Goal: Information Seeking & Learning: Understand process/instructions

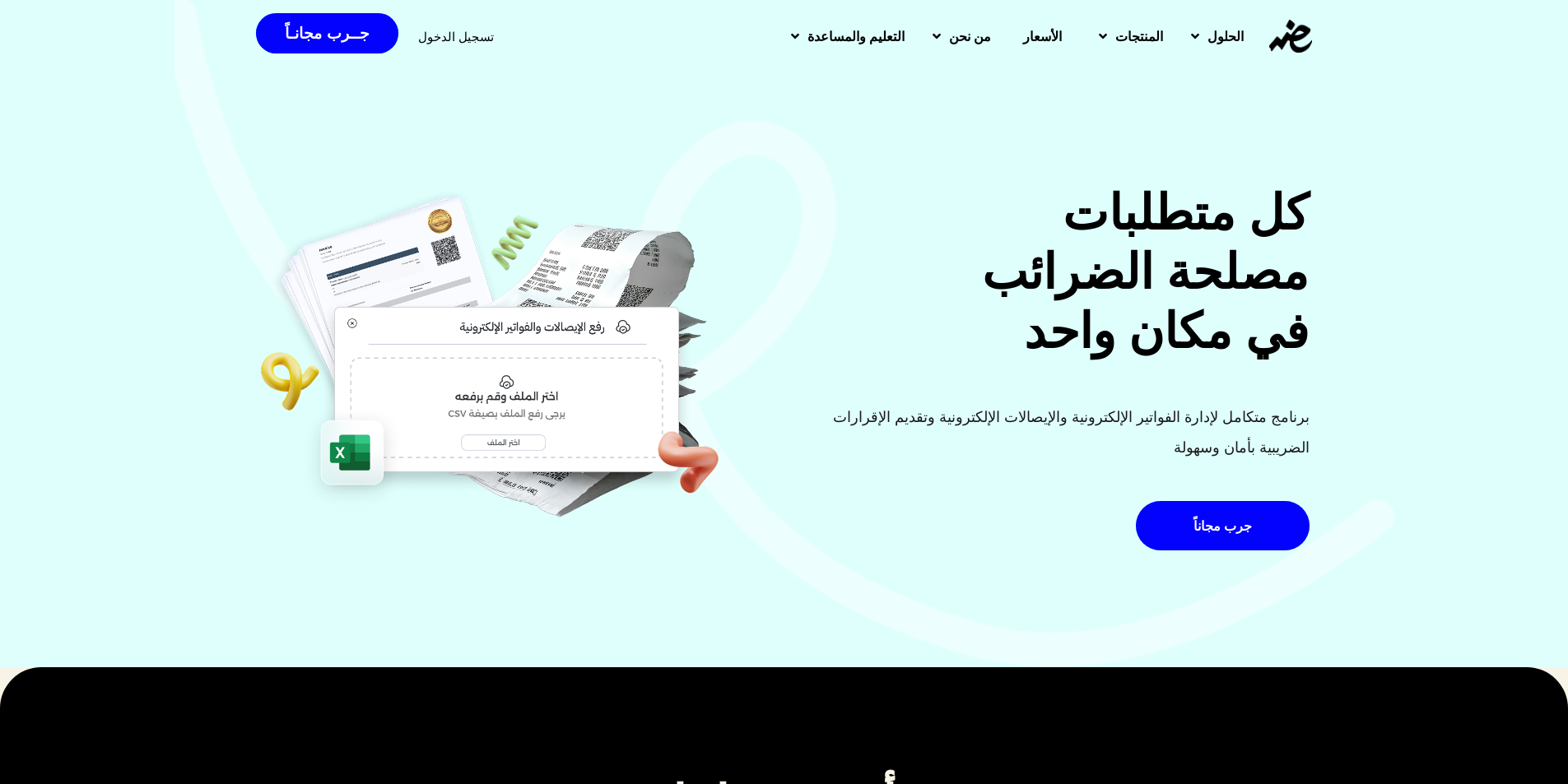
scroll to position [905, 0]
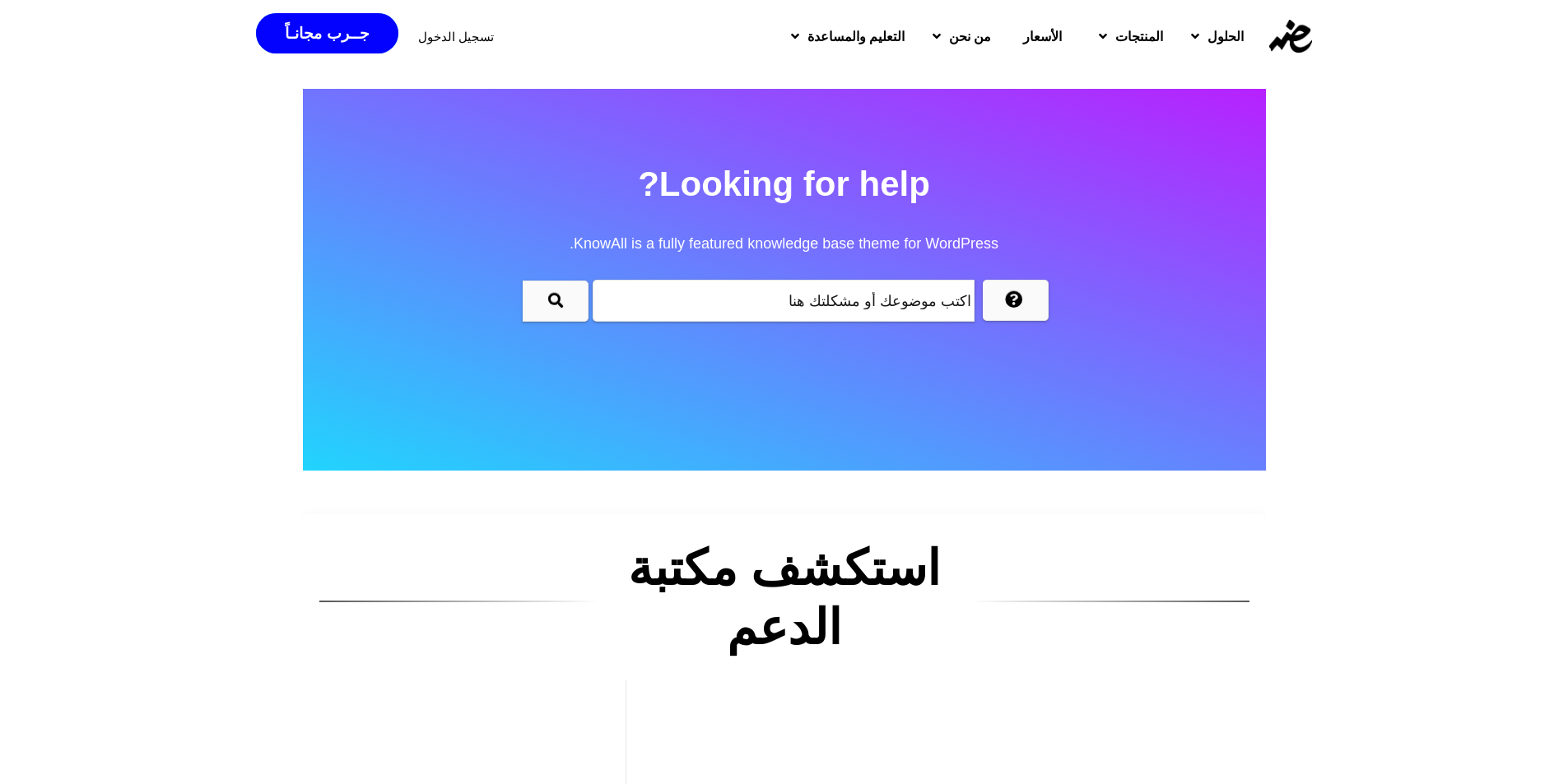
click at [1140, 237] on span "KnowAll is a fully featured knowledge base theme for WordPress." at bounding box center [784, 244] width 963 height 59
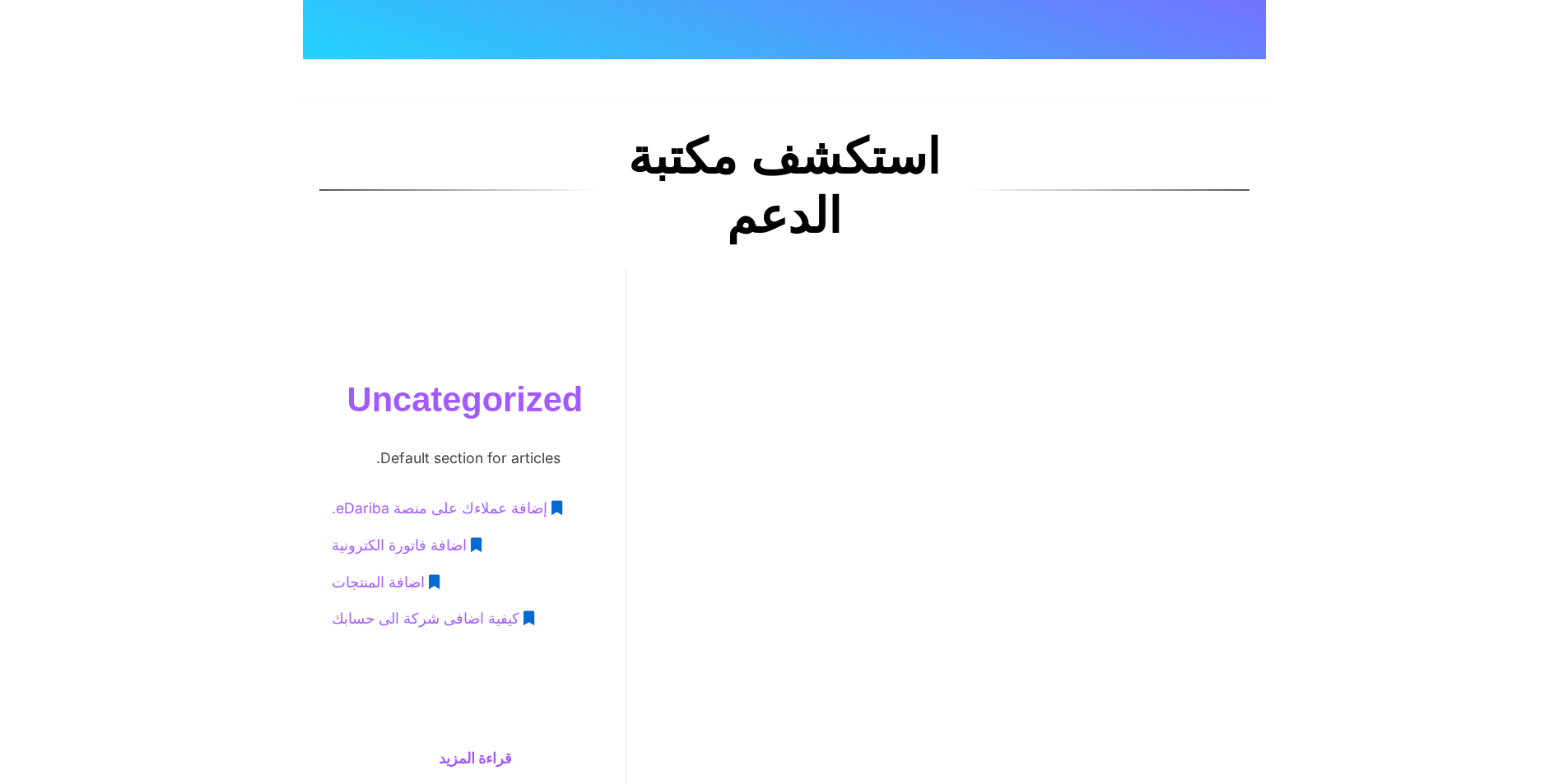
scroll to position [494, 0]
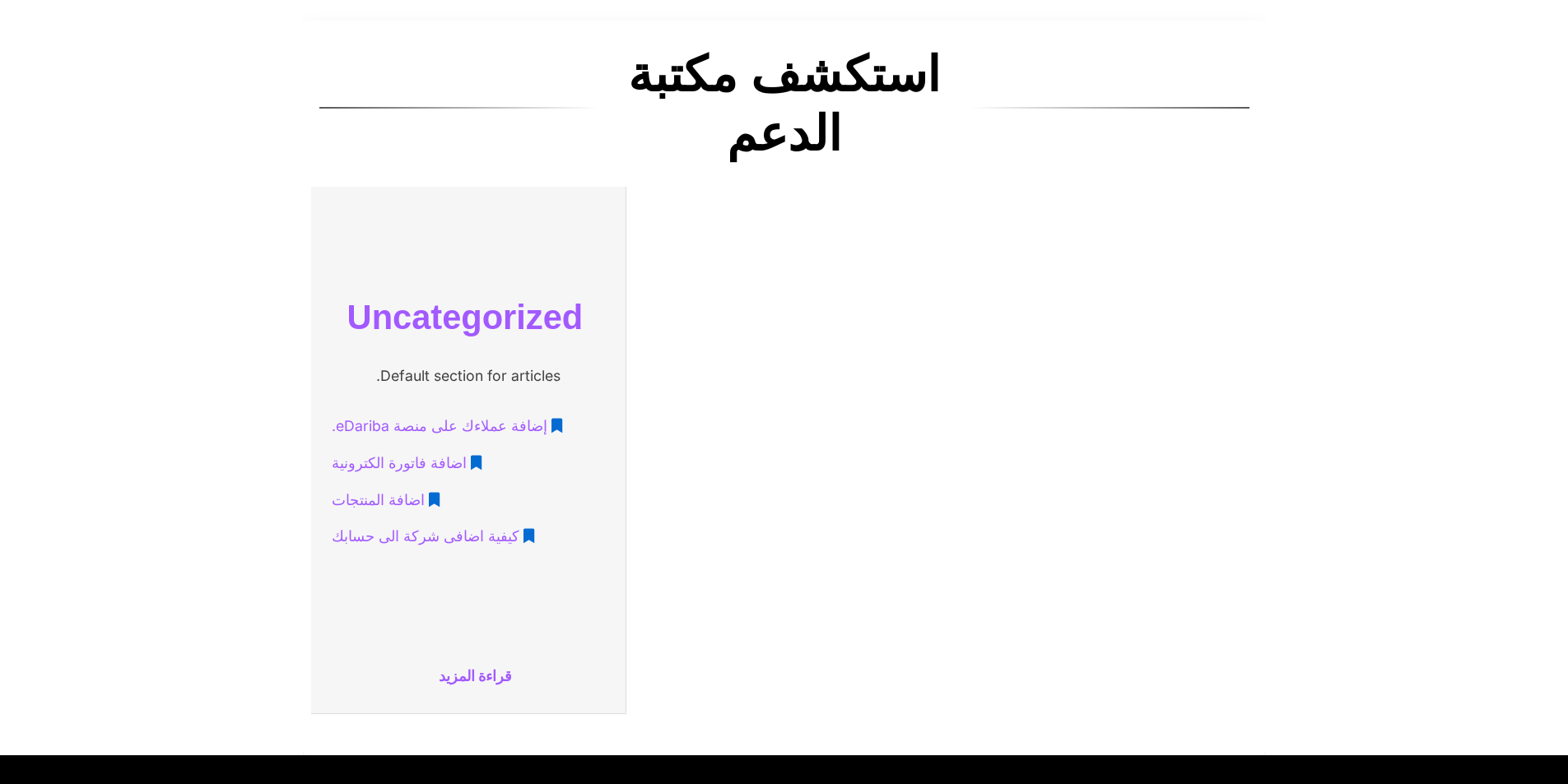
click at [412, 529] on span "كيفية اضافى شركة الى حسابك" at bounding box center [425, 537] width 188 height 30
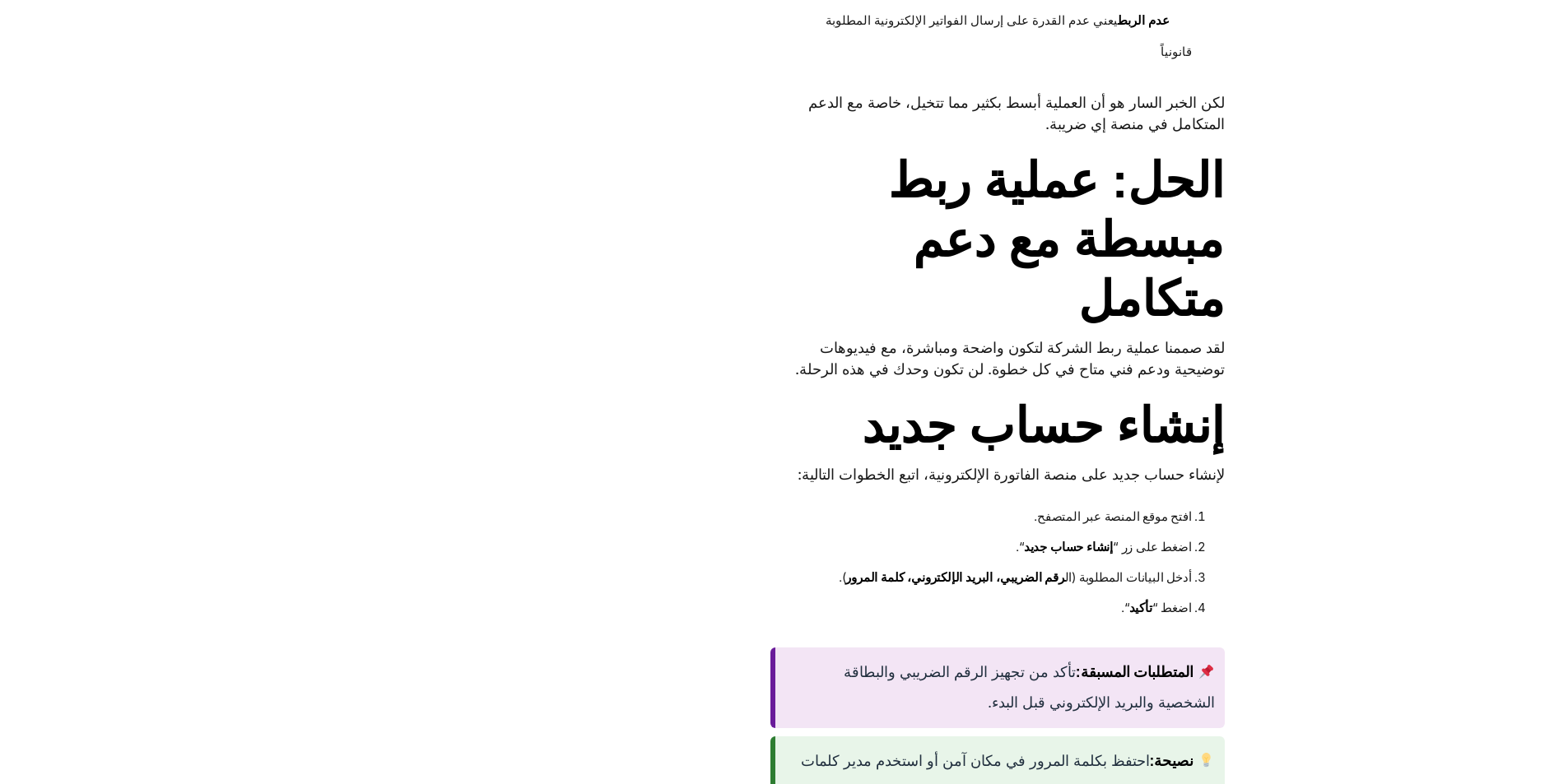
scroll to position [1316, 0]
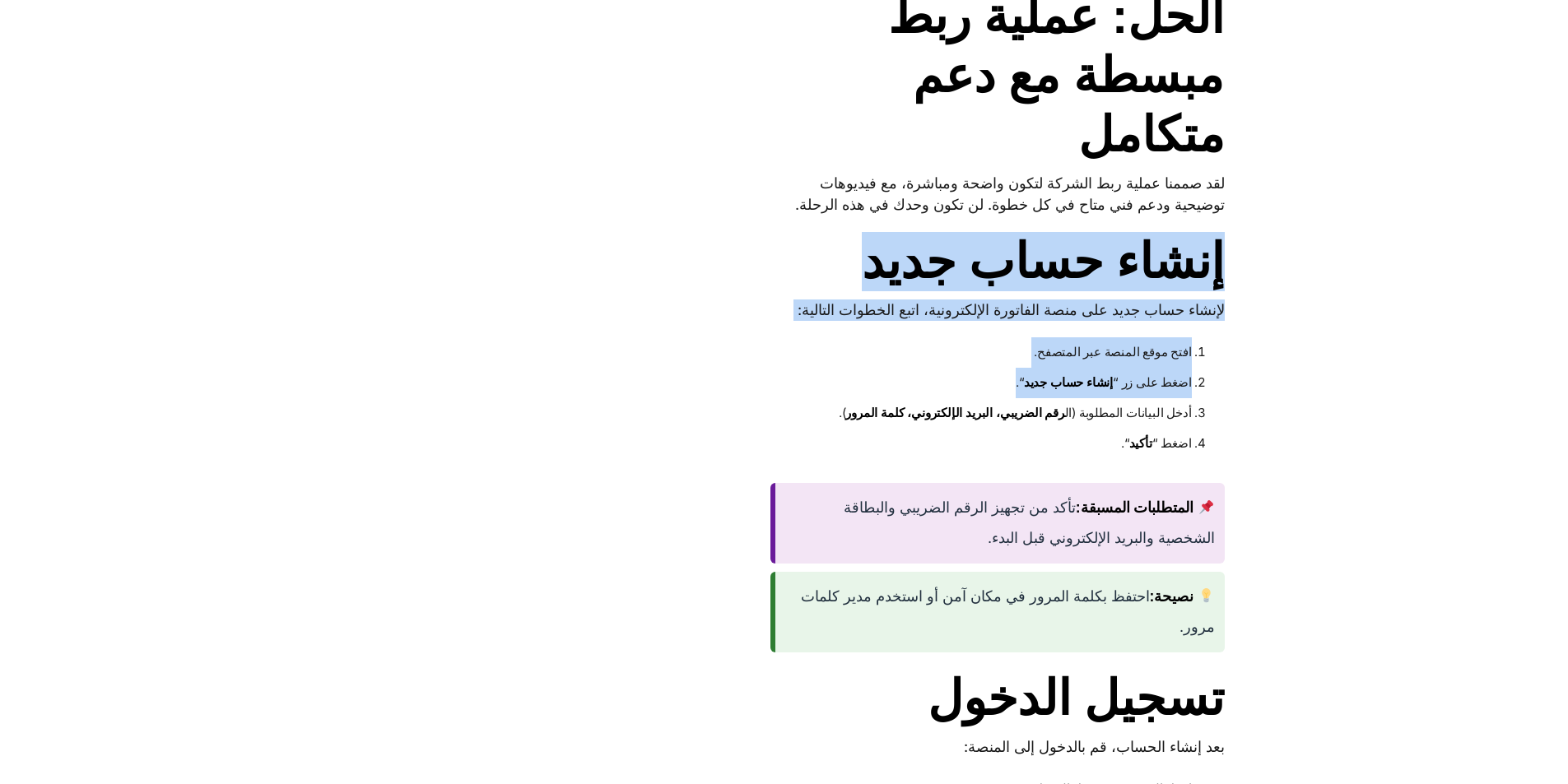
drag, startPoint x: 1228, startPoint y: 295, endPoint x: 777, endPoint y: 417, distance: 467.2
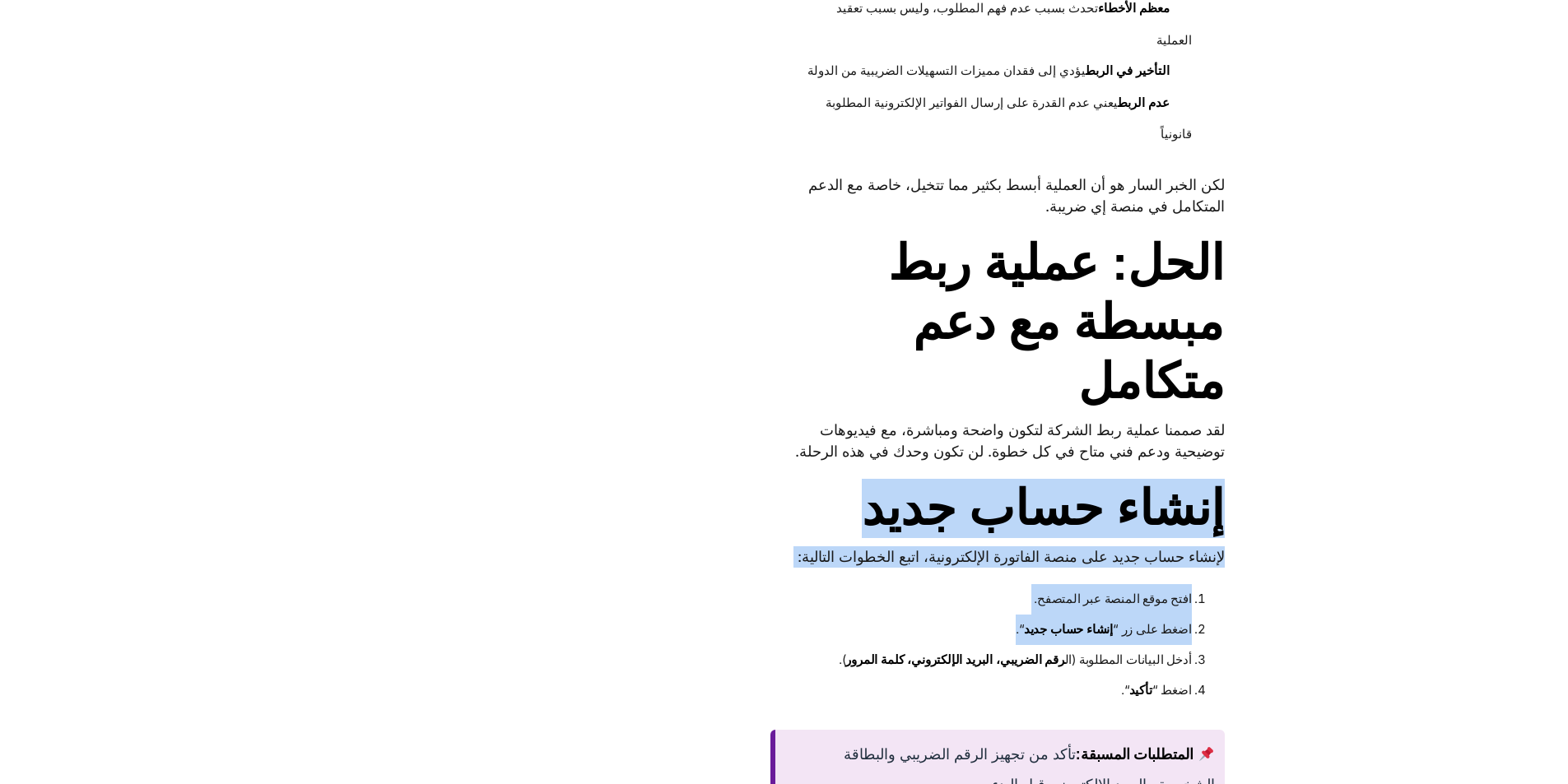
scroll to position [987, 0]
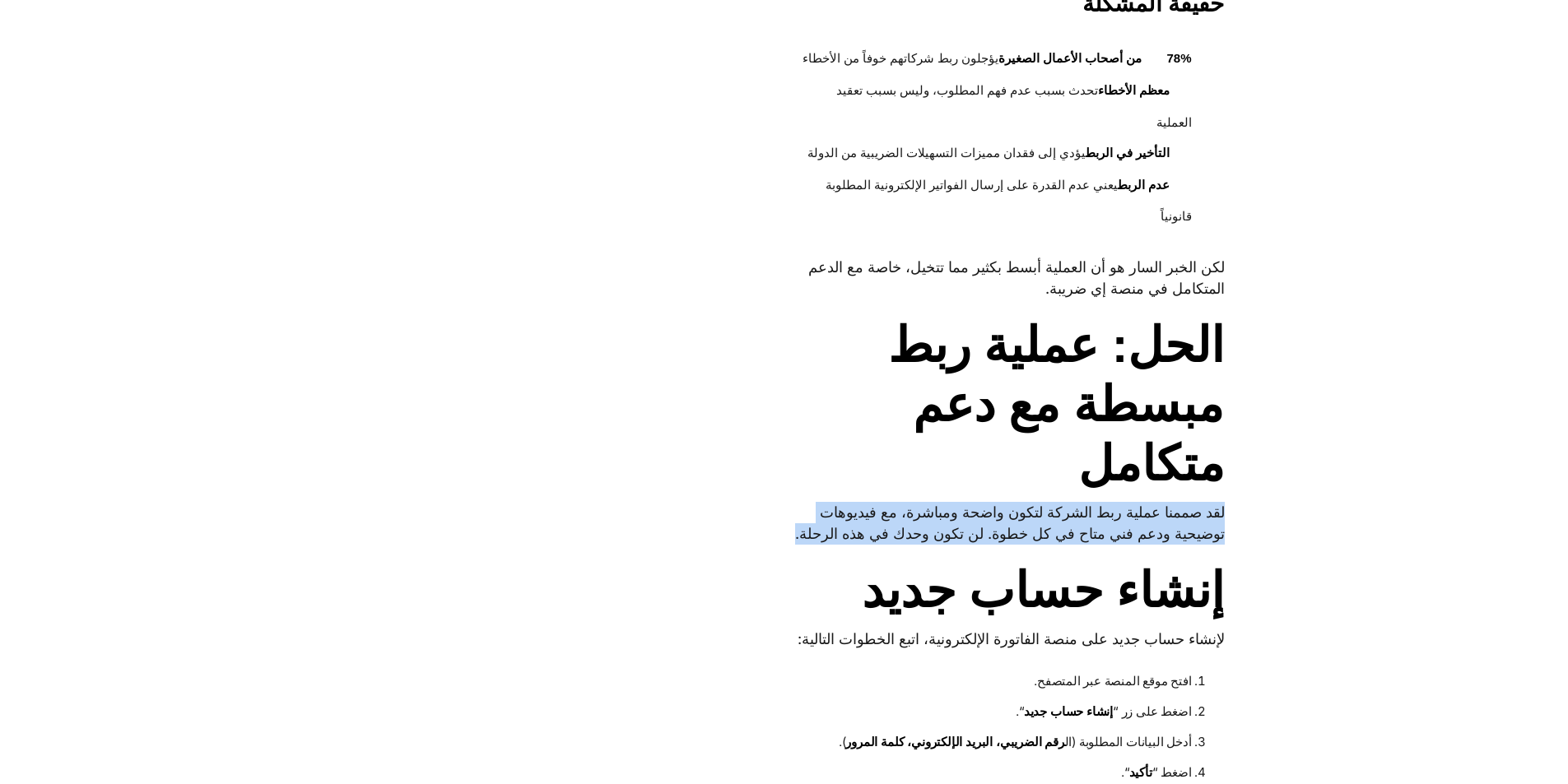
drag, startPoint x: 1231, startPoint y: 513, endPoint x: 836, endPoint y: 560, distance: 397.8
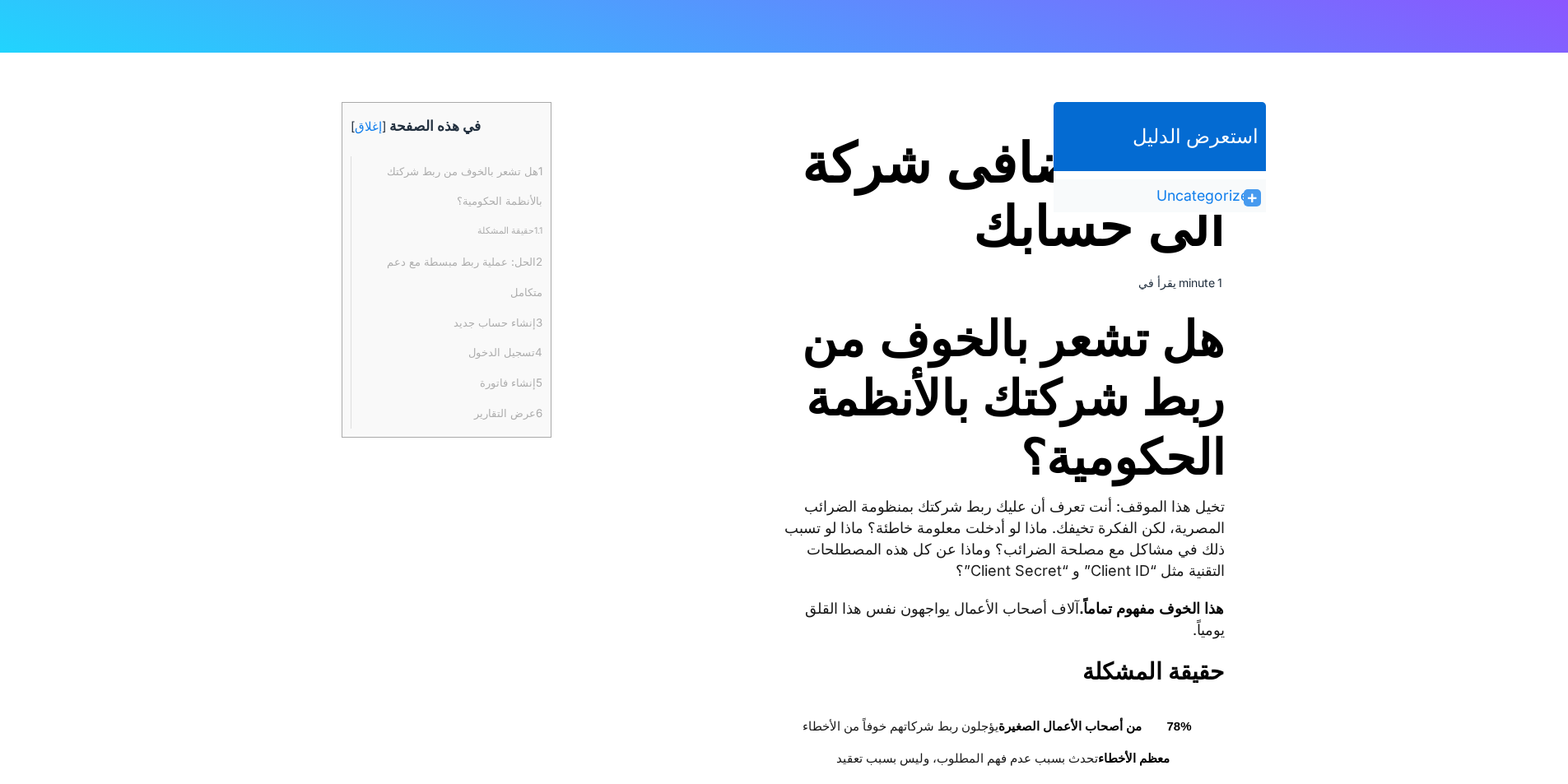
scroll to position [195, 0]
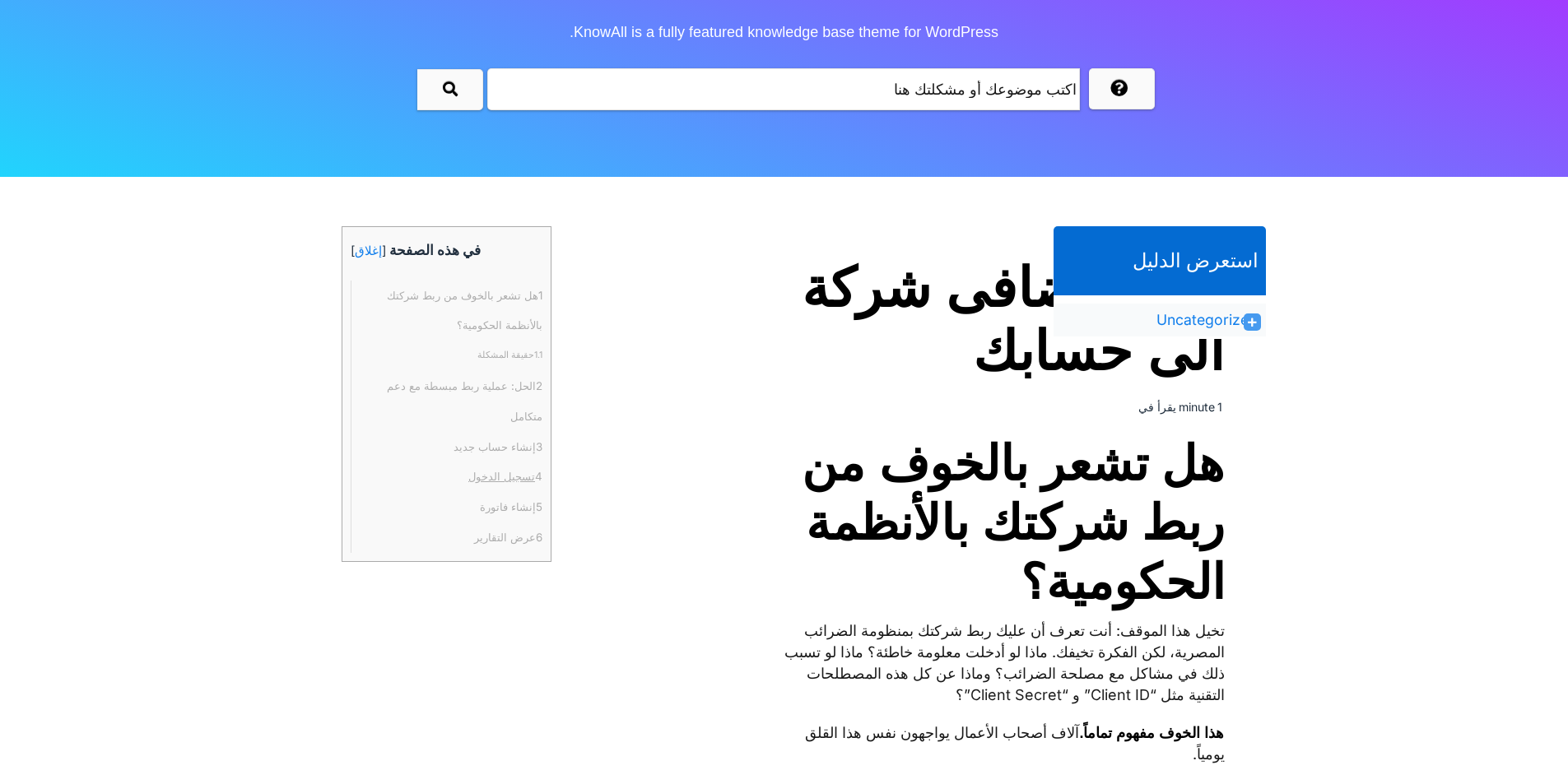
click at [506, 475] on link "4 تسجيل الدخول" at bounding box center [505, 477] width 74 height 30
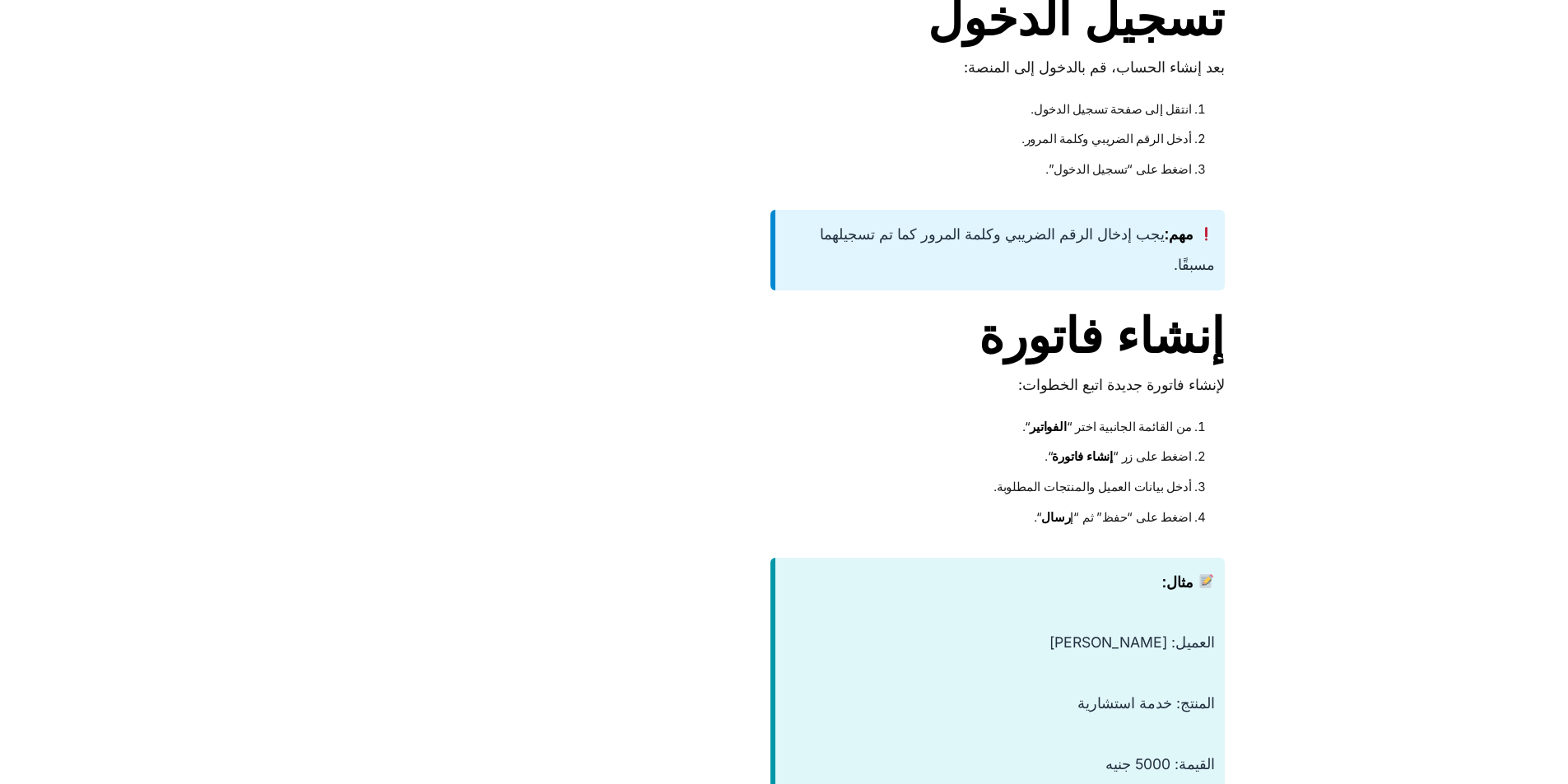
scroll to position [2028, 0]
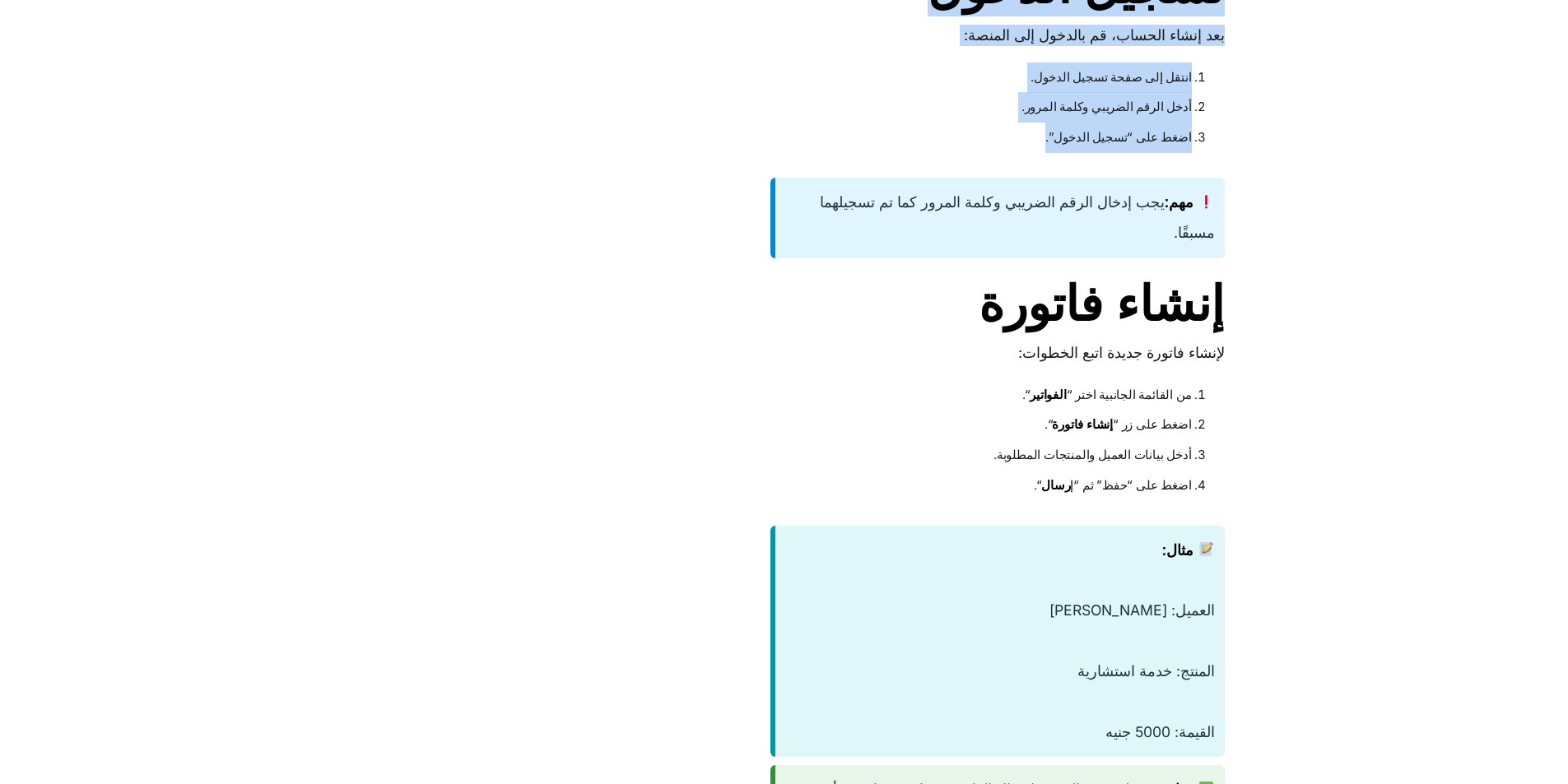
drag, startPoint x: 1217, startPoint y: 35, endPoint x: 907, endPoint y: 190, distance: 346.6
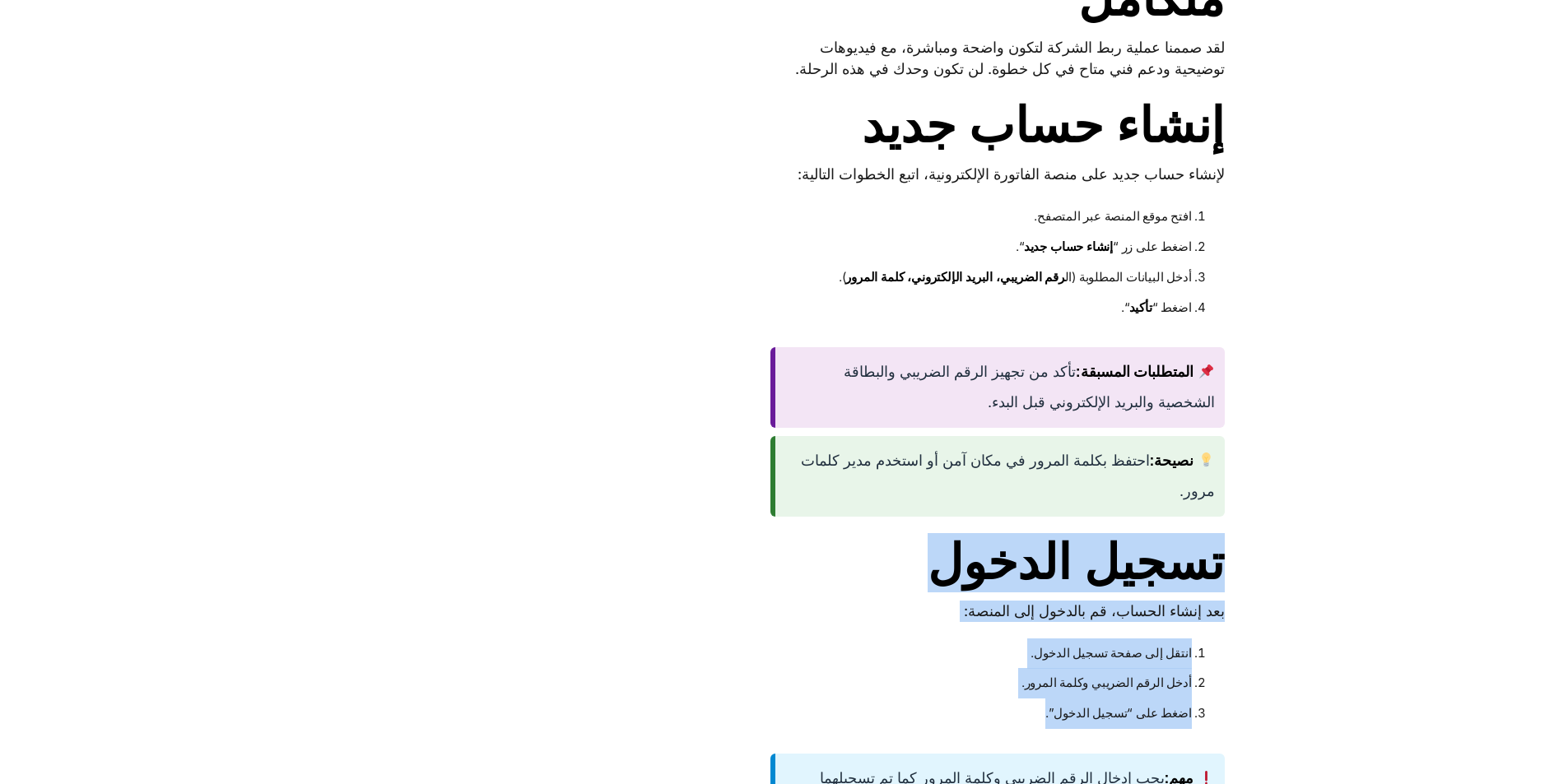
scroll to position [1287, 0]
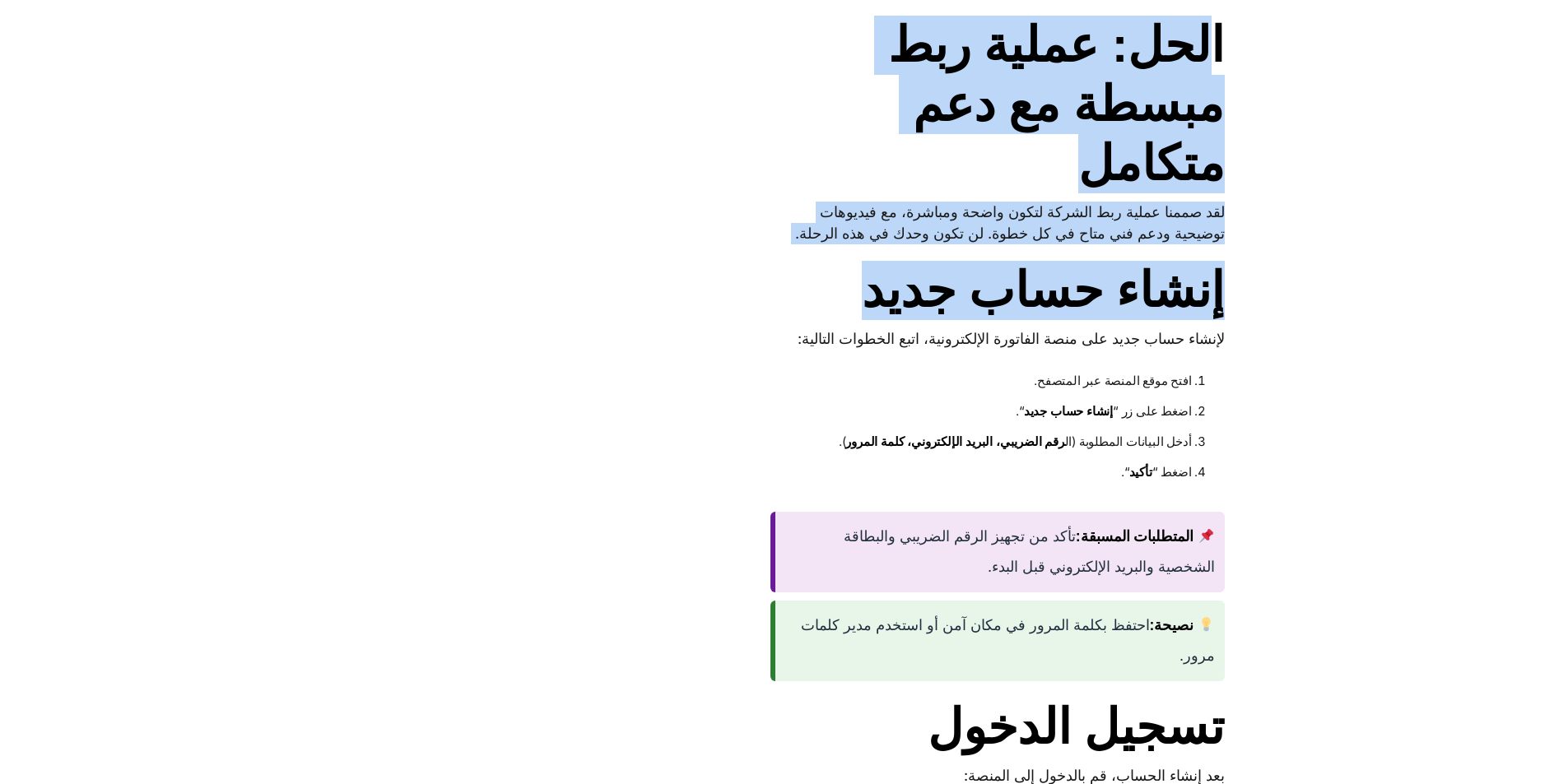
drag, startPoint x: 1215, startPoint y: 42, endPoint x: 807, endPoint y: 273, distance: 468.9
click at [807, 273] on div "هل تشعر بالخوف من ربط شركتك بالأنظمة الحكومية؟ تخيل هذا الموقف: أنت تعرف أن علي…" at bounding box center [997, 733] width 454 height 2782
